Goal: Task Accomplishment & Management: Manage account settings

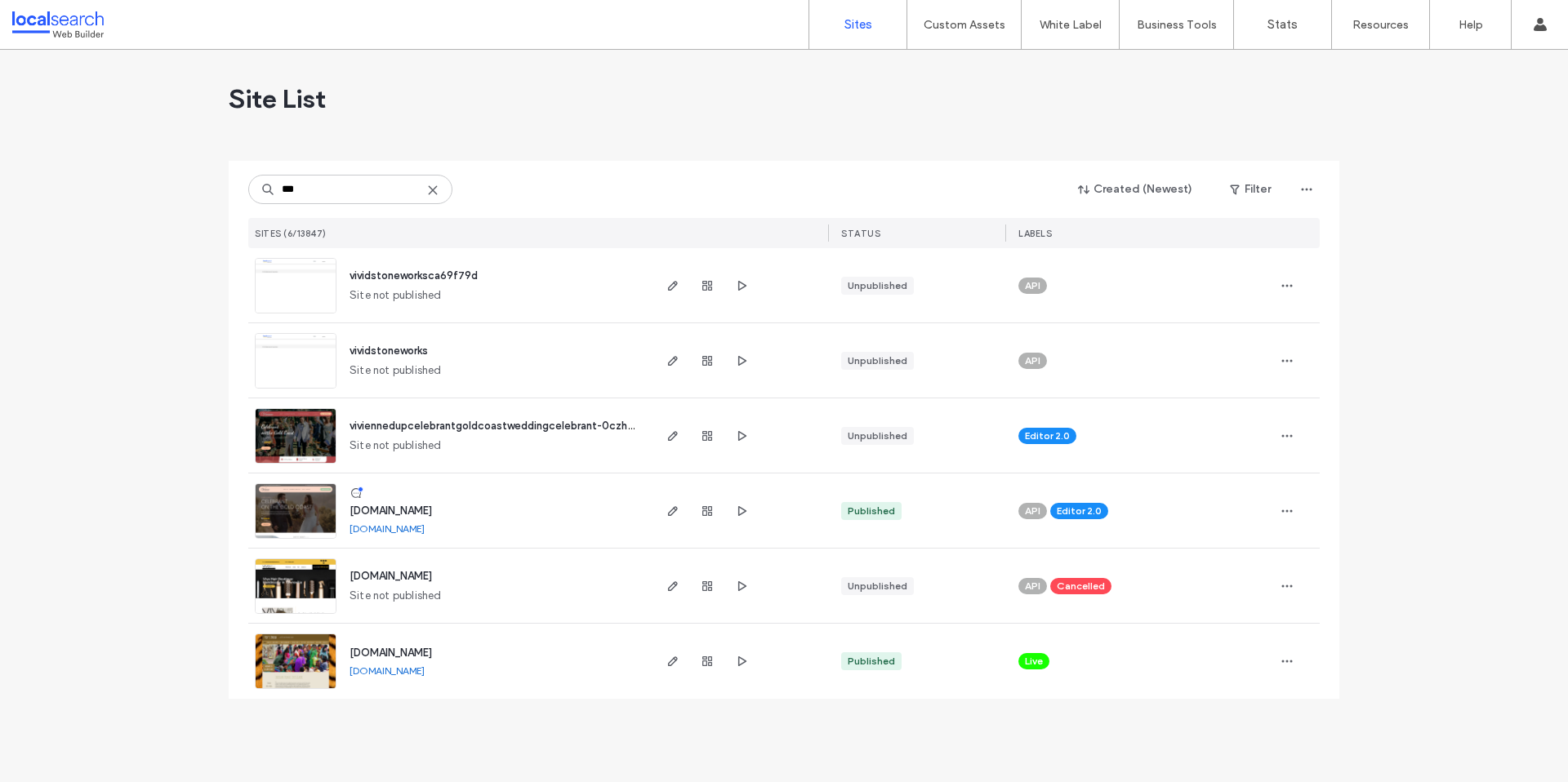
type input "***"
click at [412, 507] on span "www.viviennecelebrant.com.au" at bounding box center [390, 511] width 83 height 12
type input "***"
click at [413, 510] on span "www.viviennecelebrant.com.au" at bounding box center [390, 511] width 83 height 12
